Goal: Task Accomplishment & Management: Manage account settings

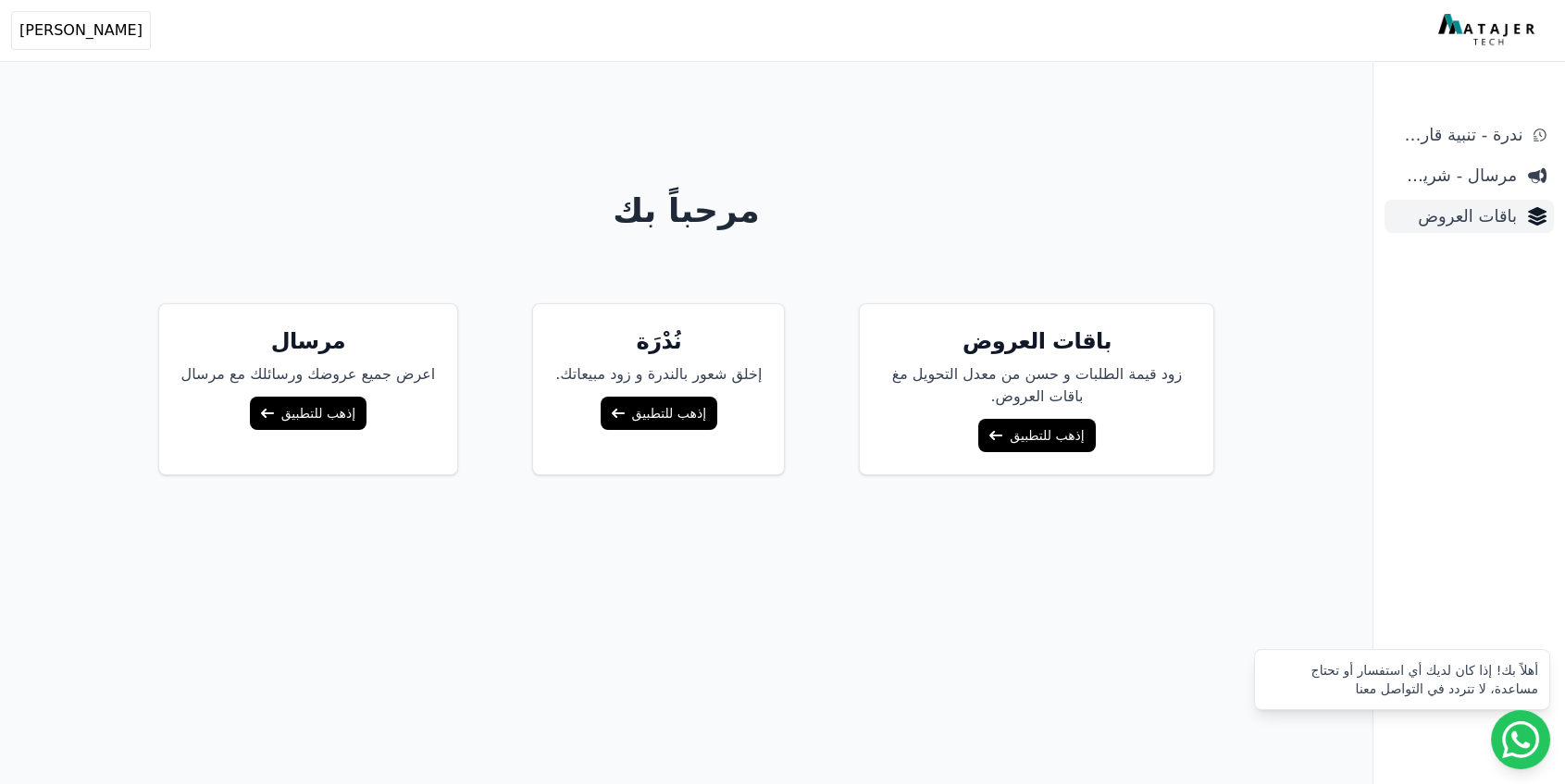
click at [1490, 219] on span "باقات العروض" at bounding box center [1454, 216] width 125 height 26
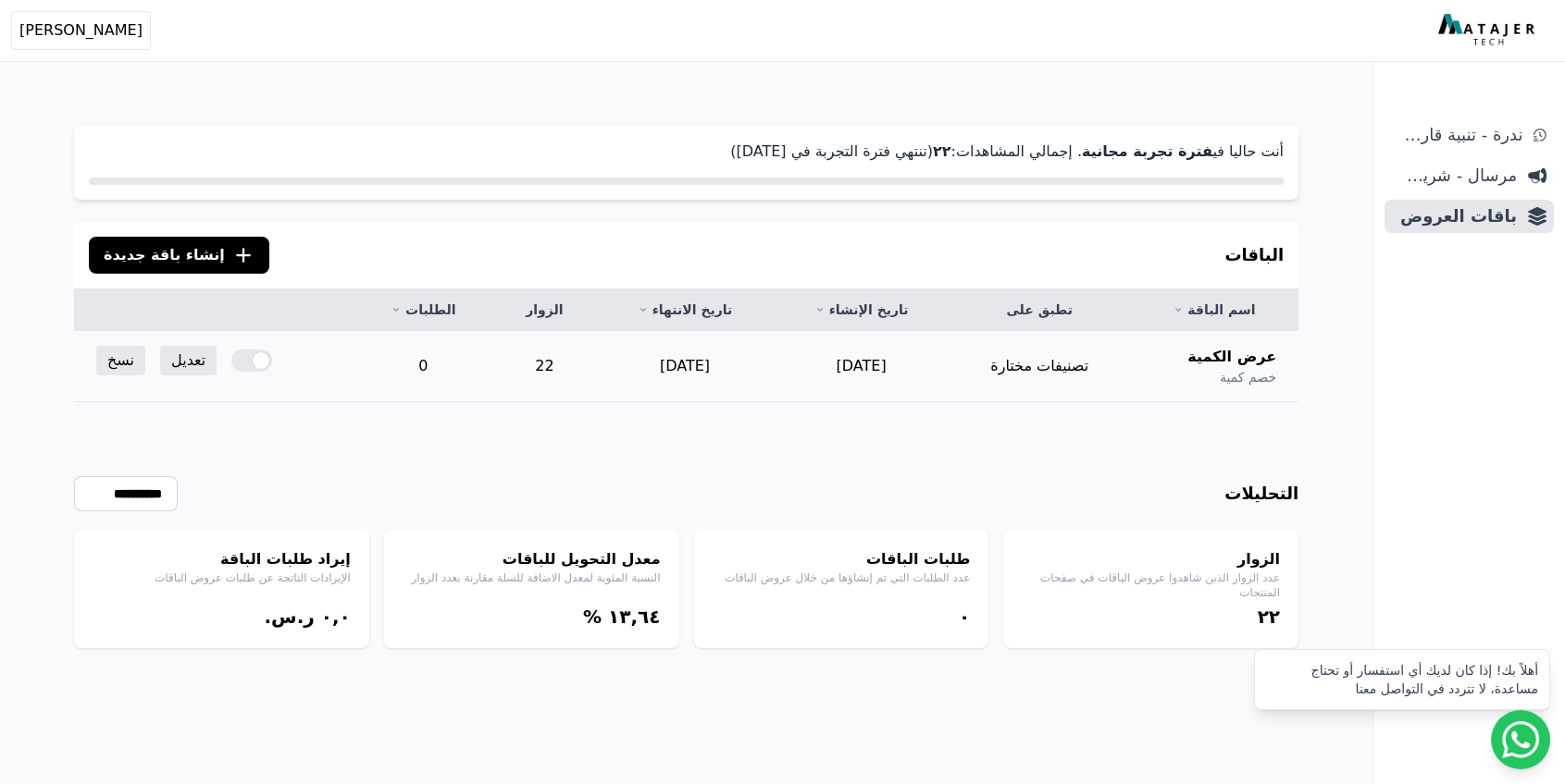
click at [243, 360] on div at bounding box center [251, 360] width 40 height 22
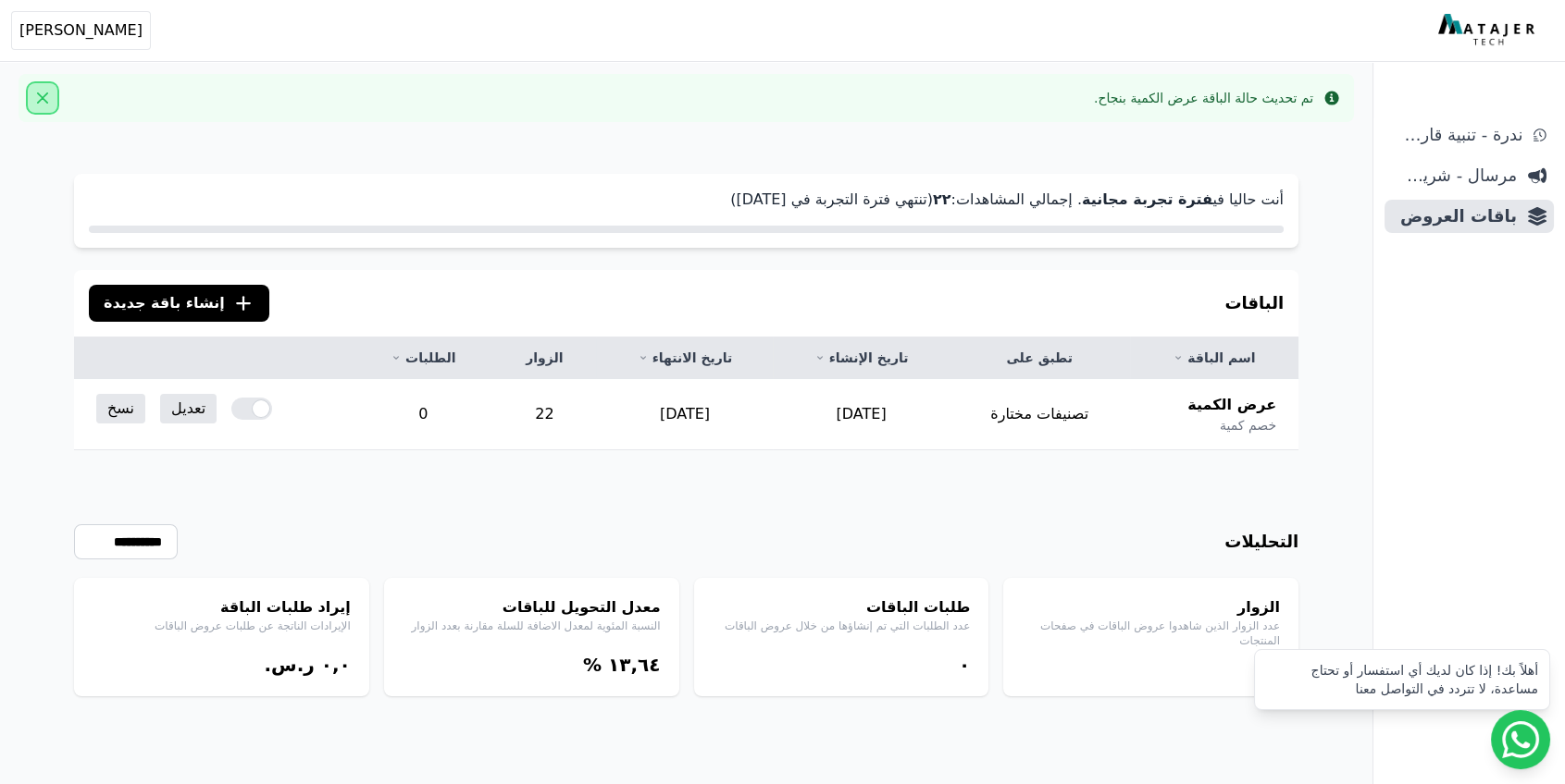
click at [36, 101] on button "Close" at bounding box center [42, 98] width 30 height 30
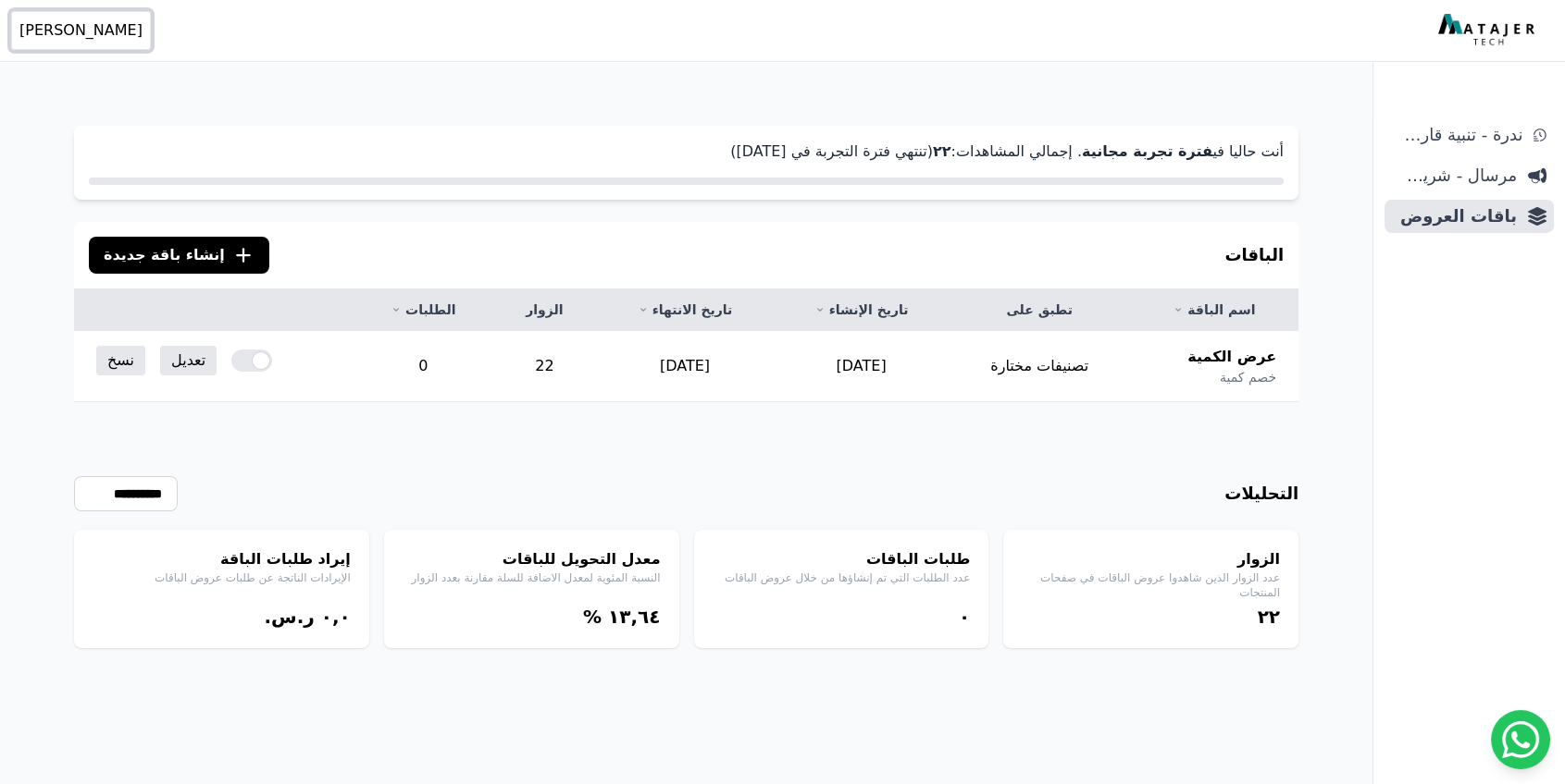
click at [63, 38] on span "[PERSON_NAME]" at bounding box center [81, 30] width 123 height 22
click at [138, 172] on link "تسجيل الخروج" at bounding box center [128, 173] width 256 height 34
